Goal: Information Seeking & Learning: Learn about a topic

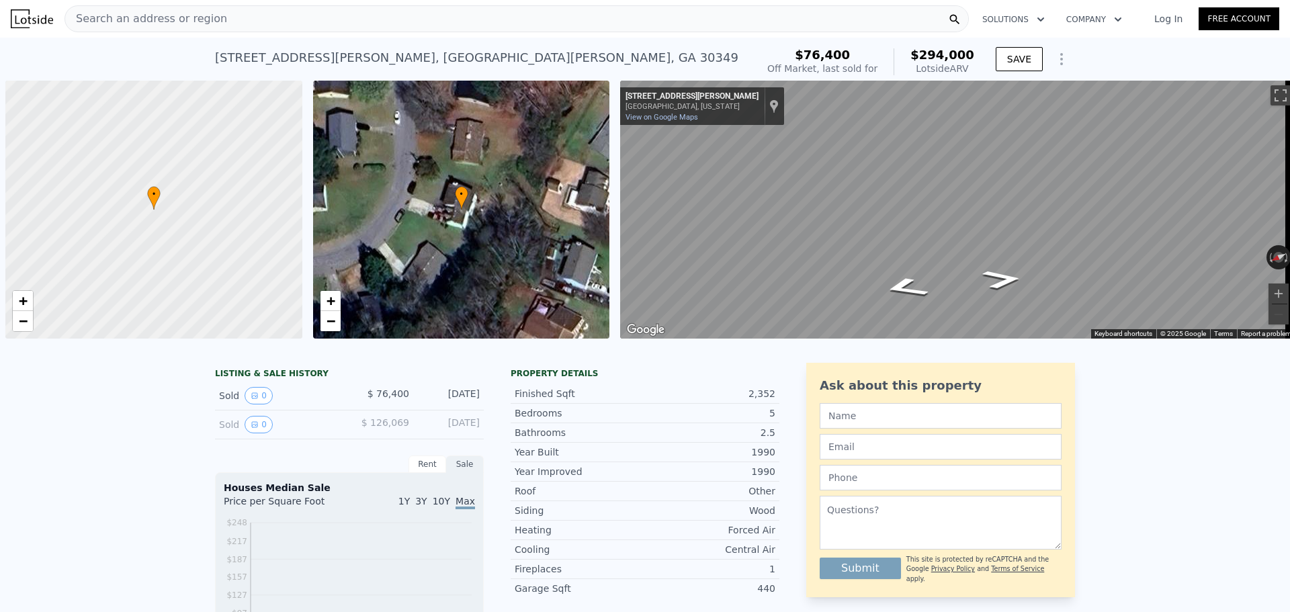
scroll to position [0, 5]
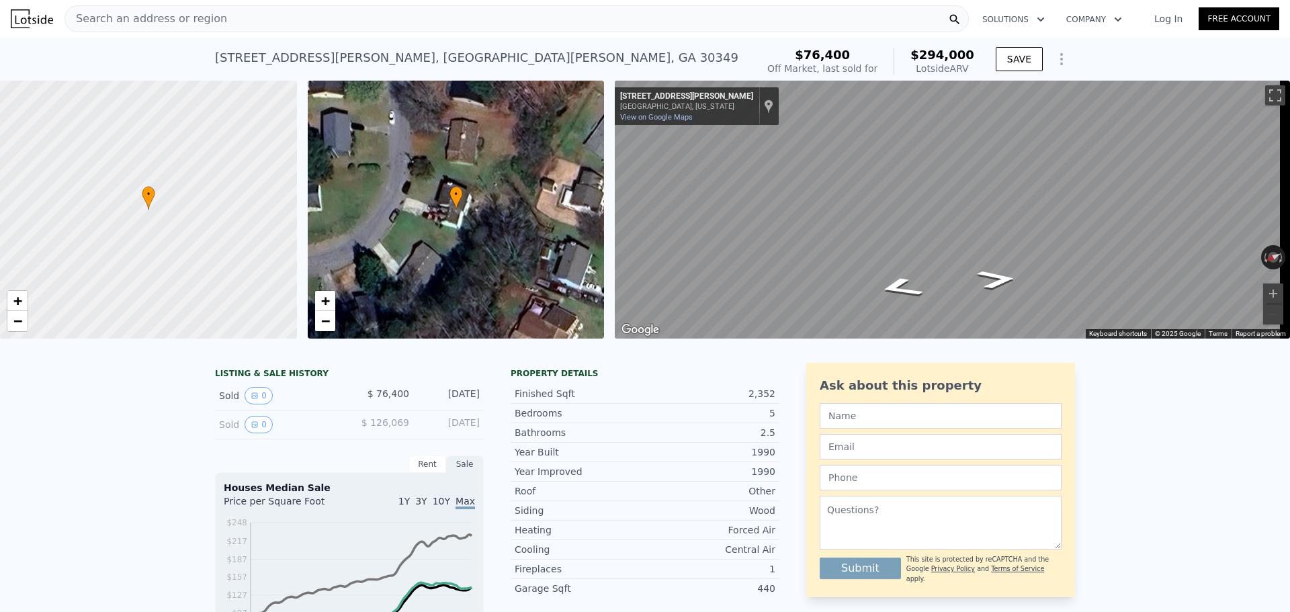
click at [419, 13] on div "Search an address or region" at bounding box center [517, 18] width 905 height 27
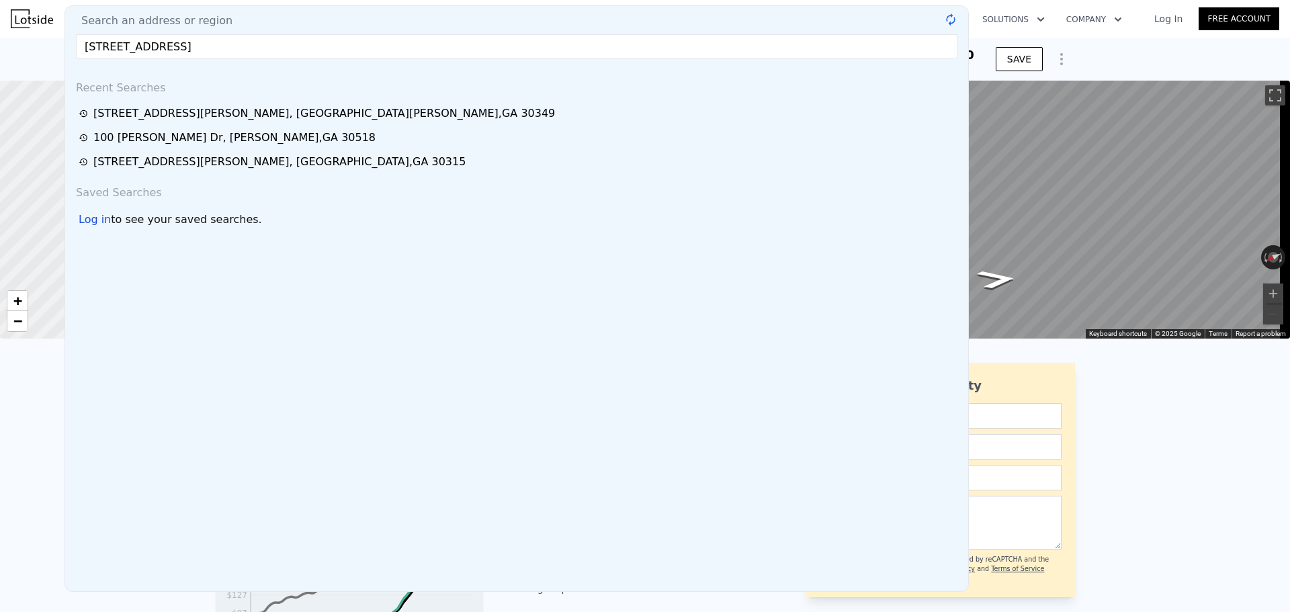
type input "[STREET_ADDRESS]"
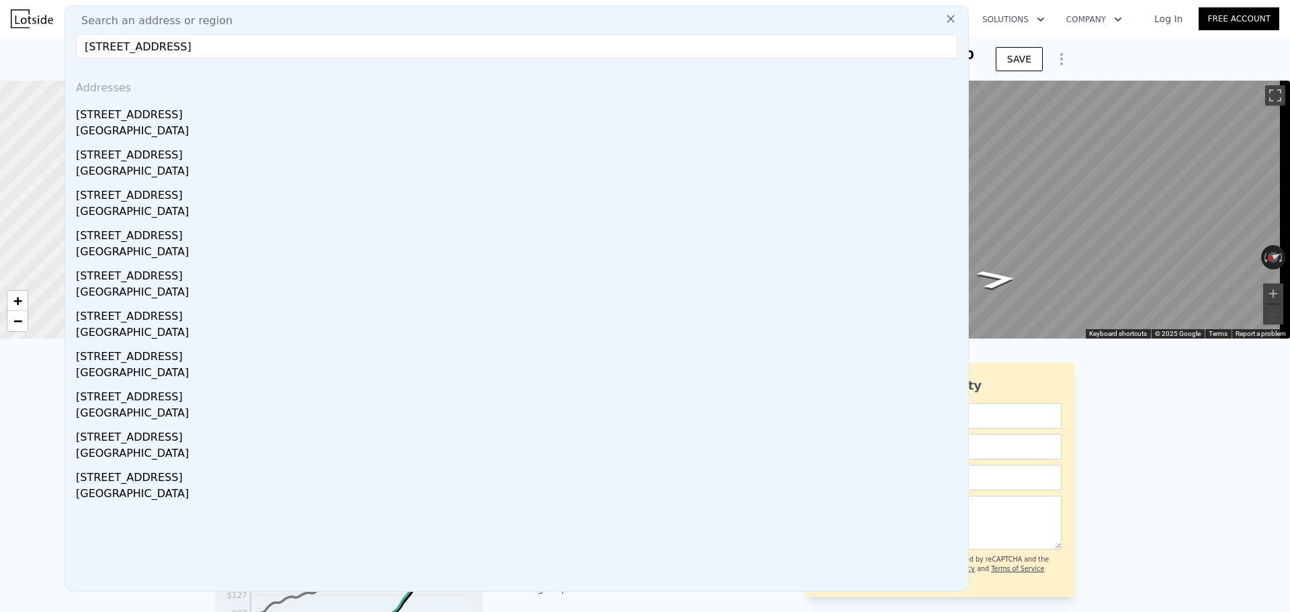
drag, startPoint x: 135, startPoint y: 125, endPoint x: 370, endPoint y: 0, distance: 265.8
click at [135, 125] on div "[GEOGRAPHIC_DATA]" at bounding box center [519, 132] width 887 height 19
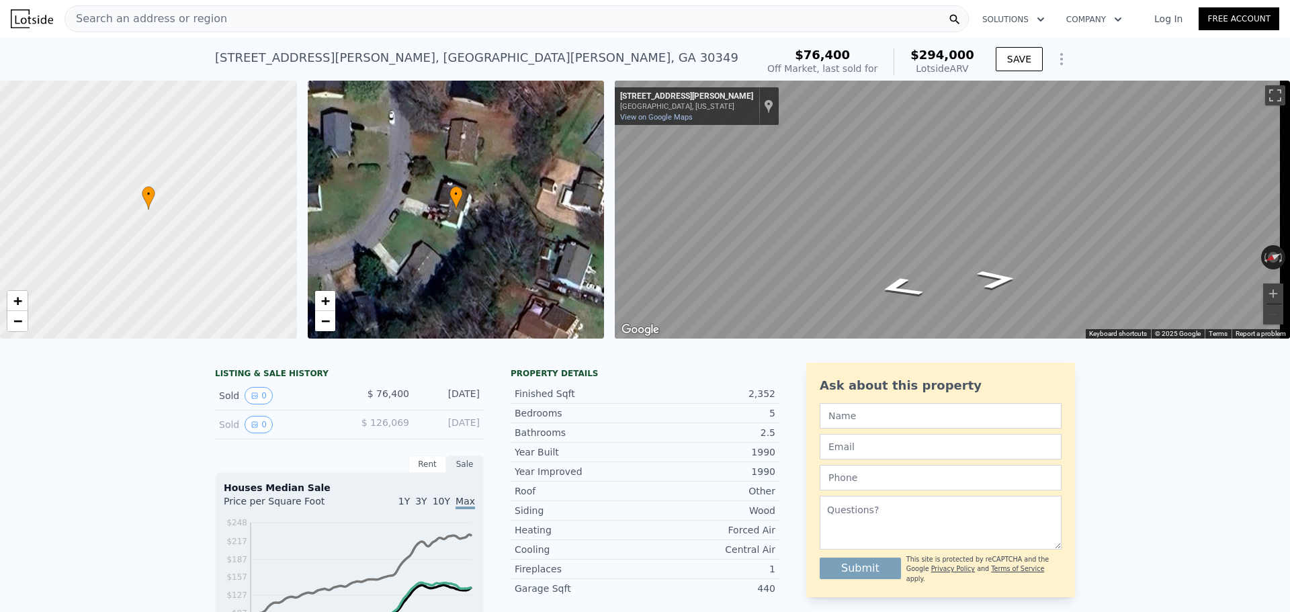
type input "3"
type input "4"
type input "1"
type input "4"
type input "1046"
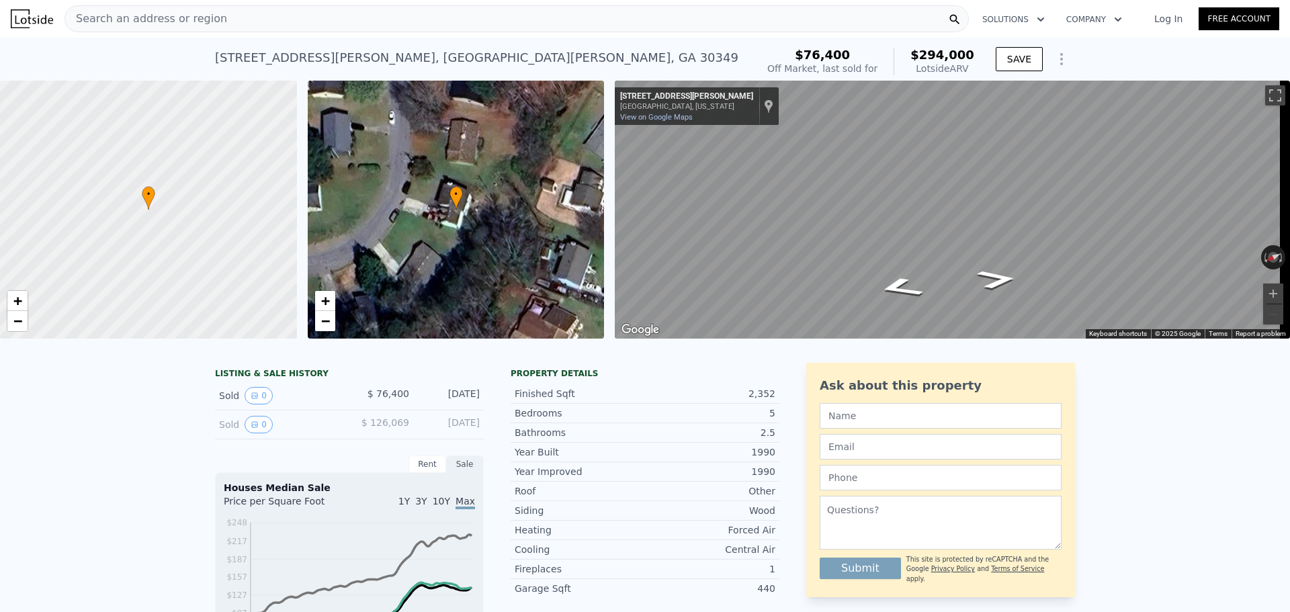
type input "2023"
type input "7492.32"
type input "13155.12"
type input "$ 389,000"
type input "5"
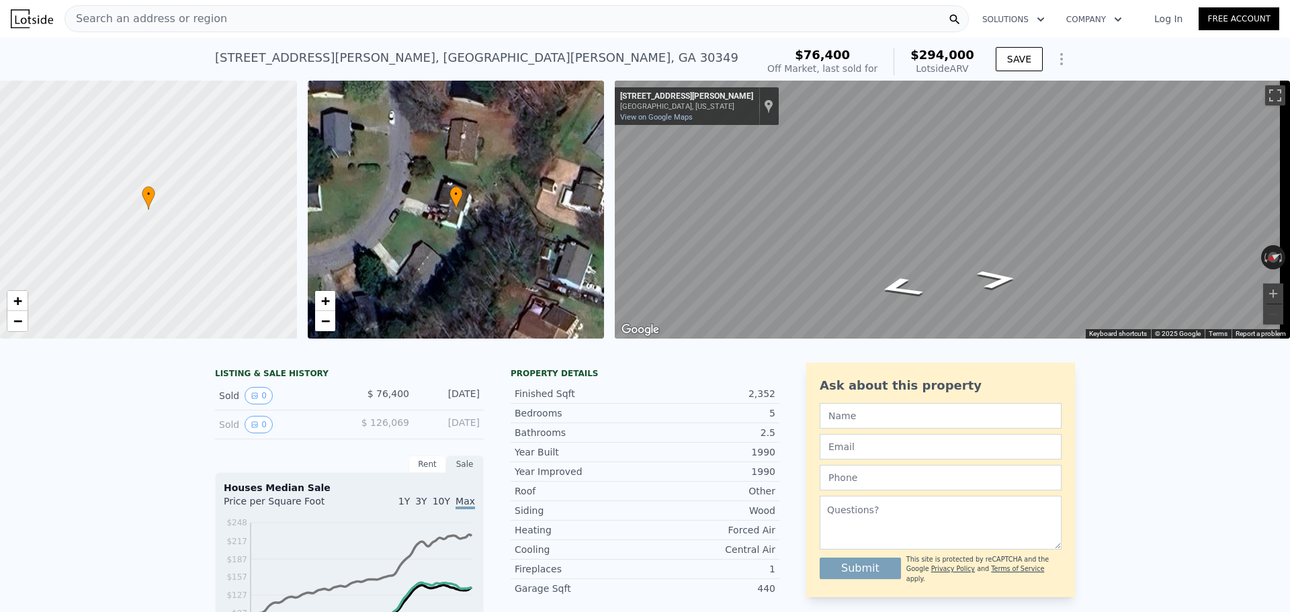
type input "$ 173,512"
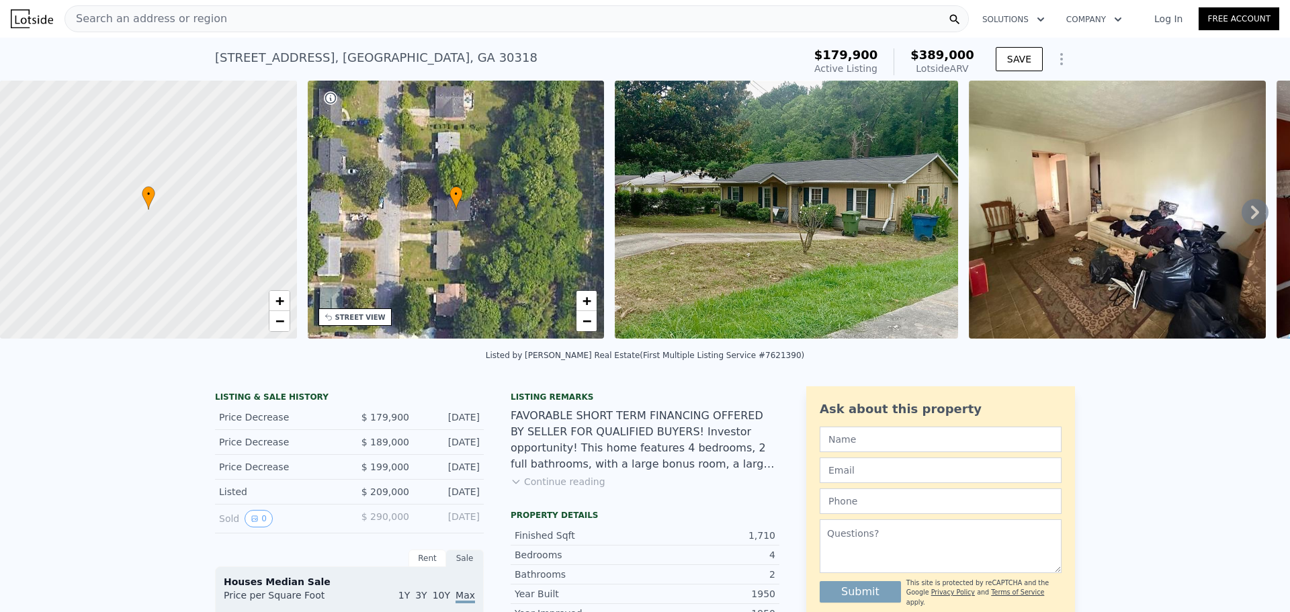
click at [388, 24] on div "Search an address or region" at bounding box center [517, 18] width 905 height 27
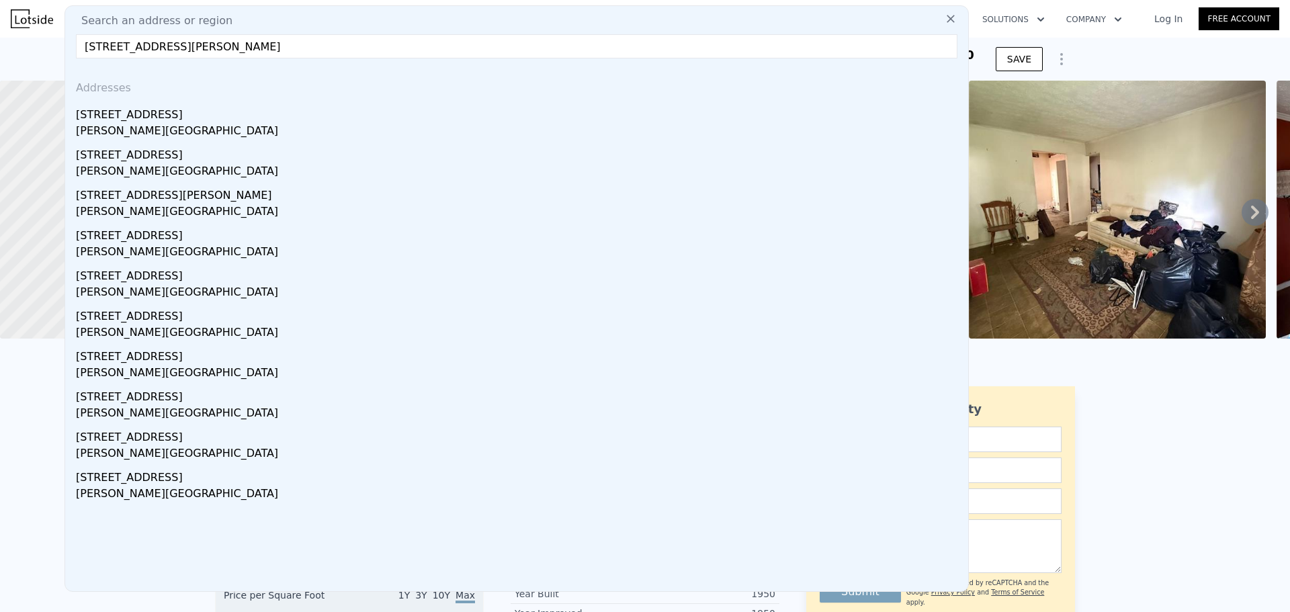
type input "[STREET_ADDRESS][PERSON_NAME]"
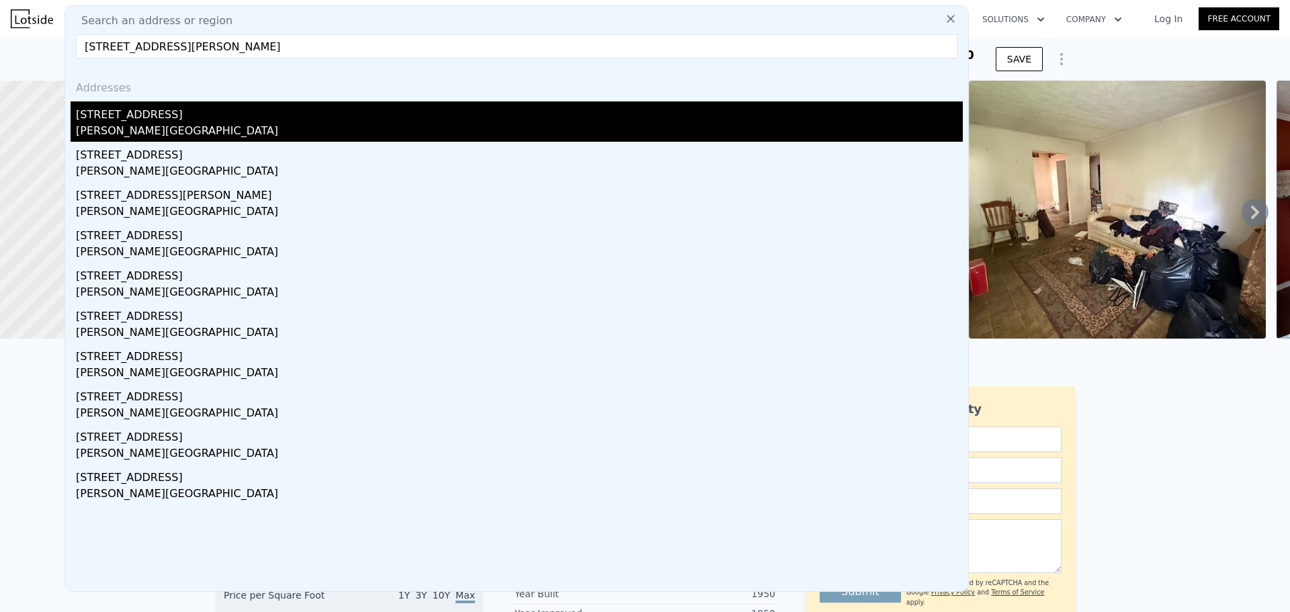
click at [172, 131] on div "[PERSON_NAME][GEOGRAPHIC_DATA]" at bounding box center [519, 132] width 887 height 19
